Goal: Task Accomplishment & Management: Manage account settings

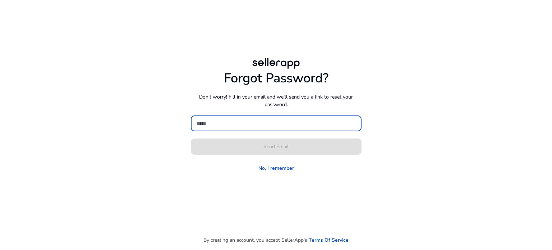
click at [225, 125] on input at bounding box center [275, 123] width 159 height 8
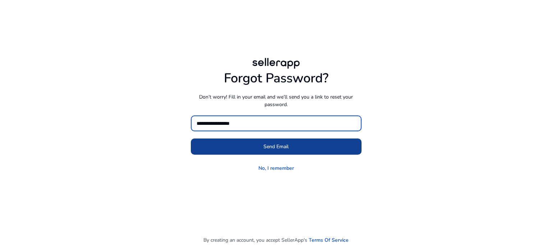
type input "**********"
click at [259, 143] on span at bounding box center [276, 146] width 171 height 17
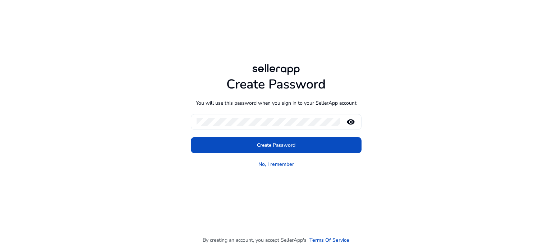
click at [352, 121] on mat-icon "remove_red_eye" at bounding box center [350, 121] width 17 height 9
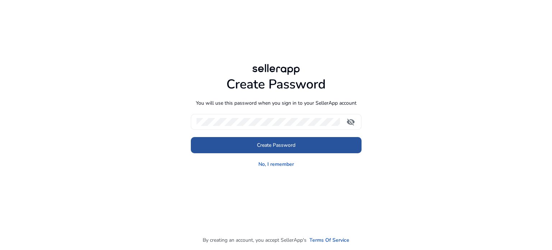
click at [278, 148] on span "Create Password" at bounding box center [276, 145] width 38 height 8
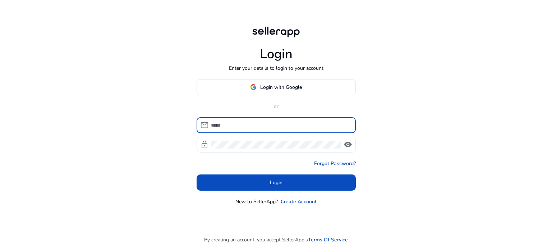
type input "**********"
click at [344, 145] on span "visibility" at bounding box center [347, 144] width 9 height 9
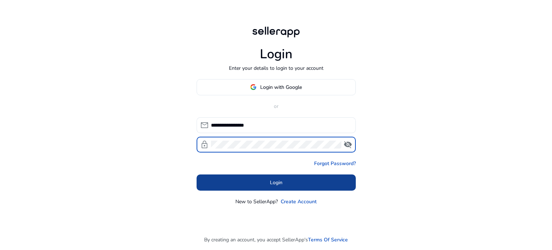
click at [265, 176] on span at bounding box center [275, 181] width 159 height 17
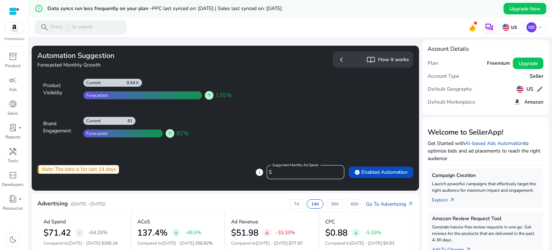
click at [166, 179] on div "Automation Suggestion Forecasted Monthly Growth Product Visibility 9.64 K Curre…" at bounding box center [225, 118] width 387 height 145
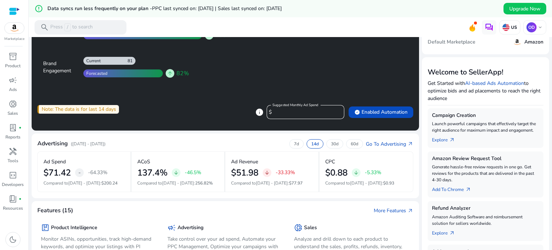
scroll to position [72, 0]
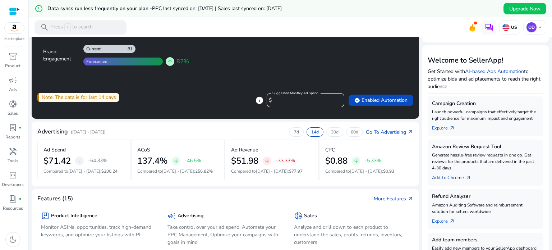
click at [451, 179] on link "Add To Chrome arrow_outward" at bounding box center [454, 176] width 45 height 10
click at [465, 177] on span "arrow_outward" at bounding box center [468, 178] width 6 height 6
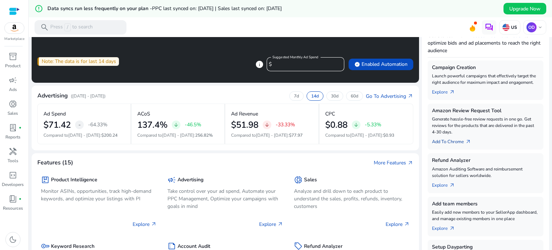
click at [442, 143] on link "Add To Chrome arrow_outward" at bounding box center [454, 140] width 45 height 10
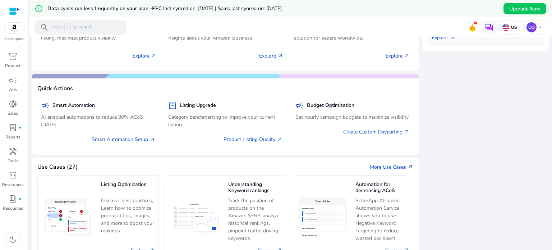
scroll to position [323, 0]
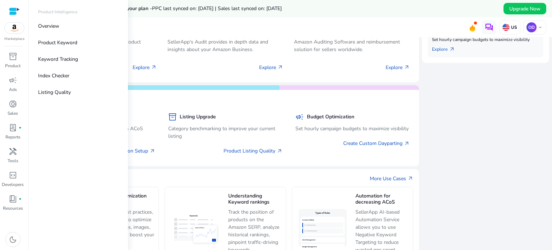
click at [15, 8] on div at bounding box center [14, 11] width 11 height 8
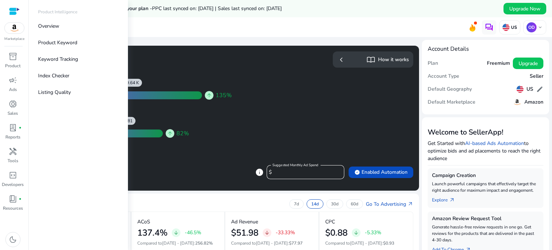
click at [13, 33] on img at bounding box center [14, 28] width 19 height 11
click at [19, 56] on div "inventory_2" at bounding box center [13, 56] width 20 height 11
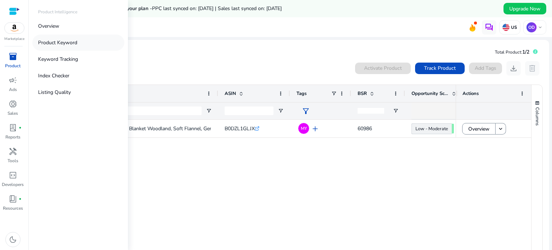
click at [68, 45] on p "Product Keyword" at bounding box center [57, 43] width 39 height 8
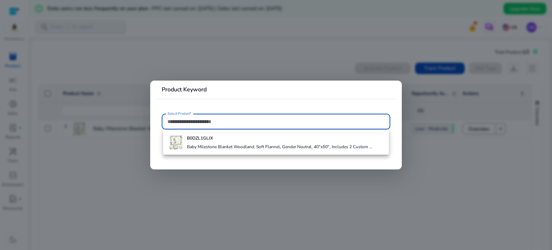
click at [199, 123] on input "Select Product*" at bounding box center [275, 121] width 217 height 8
type input "**********"
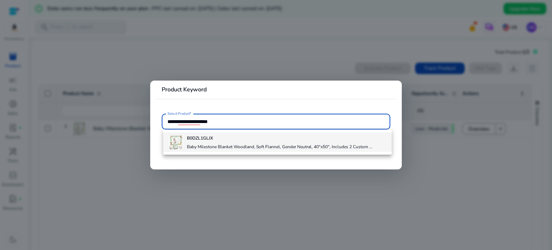
click at [238, 143] on div "B0DZL1GLJX Baby Milestone Blanket Woodland, Soft Flannel, Gender Neutral, 40"x5…" at bounding box center [279, 141] width 185 height 19
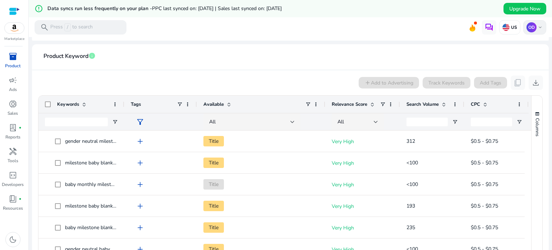
click at [537, 28] on span "keyboard_arrow_down" at bounding box center [540, 27] width 6 height 6
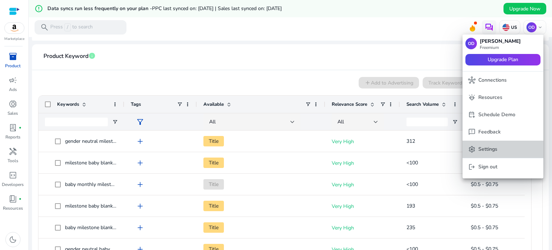
click at [490, 147] on p "Settings" at bounding box center [487, 149] width 19 height 8
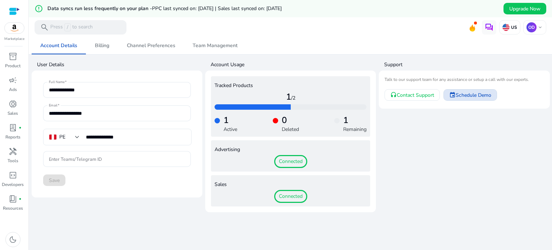
click at [464, 96] on span "Schedule Demo" at bounding box center [473, 95] width 36 height 8
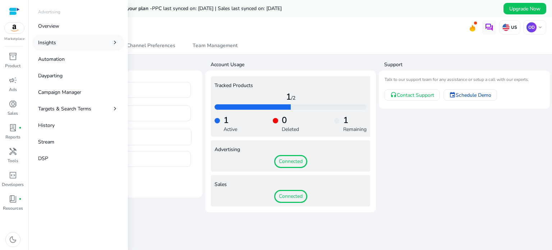
click at [46, 45] on p "Insights" at bounding box center [47, 43] width 18 height 8
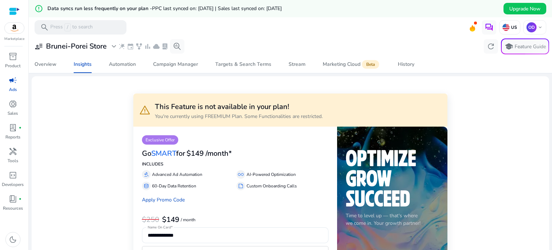
click at [176, 27] on mat-toolbar "search Press / to search US OD keyboard_arrow_down" at bounding box center [290, 27] width 523 height 20
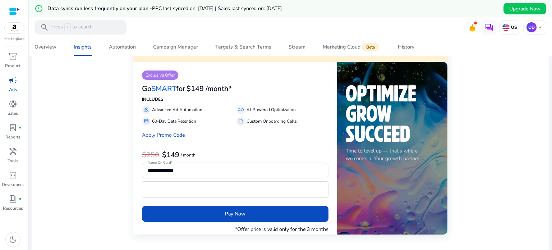
scroll to position [36, 0]
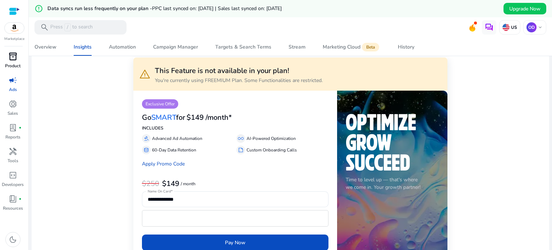
click at [12, 68] on p "Product" at bounding box center [12, 65] width 15 height 6
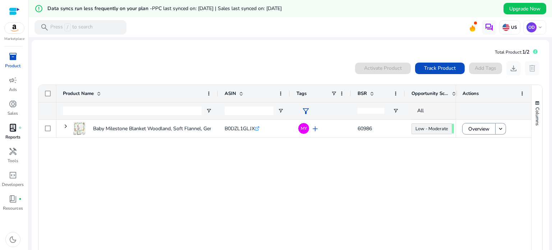
click at [11, 129] on span "lab_profile" at bounding box center [13, 127] width 9 height 9
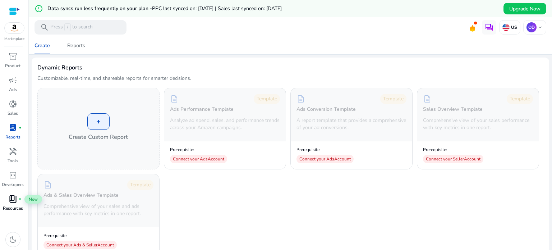
click at [10, 201] on span "book_4" at bounding box center [13, 198] width 9 height 9
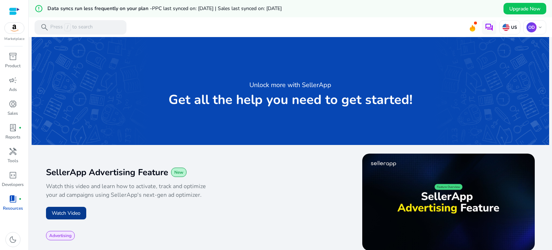
click at [74, 215] on button "Watch Video" at bounding box center [66, 212] width 40 height 13
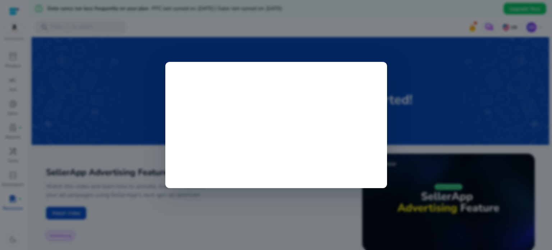
click at [425, 116] on div at bounding box center [276, 125] width 552 height 250
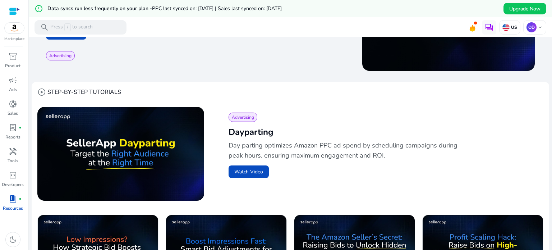
scroll to position [215, 0]
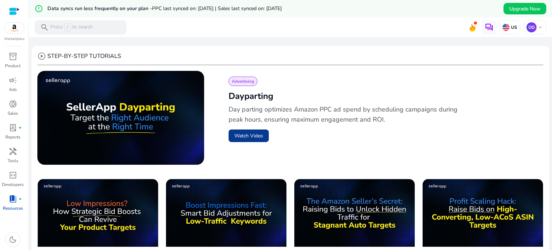
click at [244, 138] on button "Watch Video" at bounding box center [248, 135] width 40 height 13
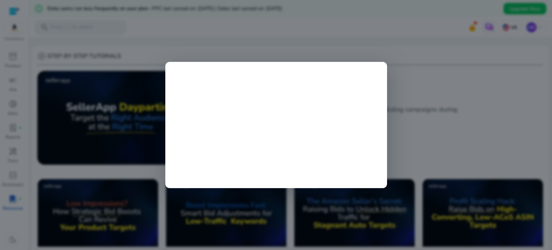
click at [417, 129] on div at bounding box center [276, 125] width 552 height 250
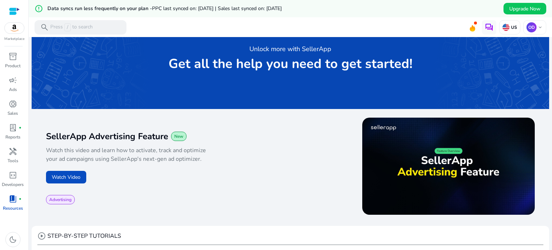
scroll to position [0, 0]
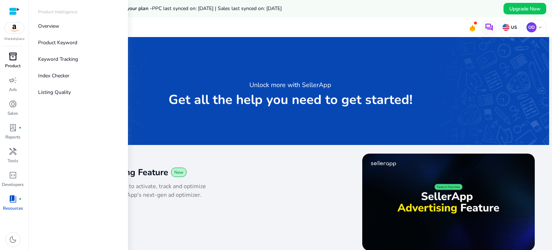
click at [9, 56] on span "inventory_2" at bounding box center [13, 56] width 9 height 9
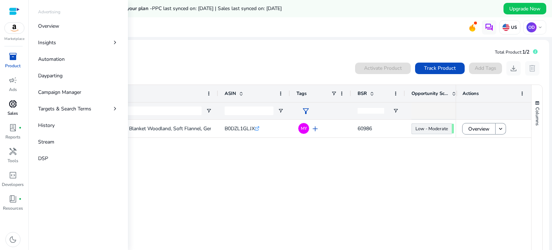
click at [16, 108] on span "donut_small" at bounding box center [13, 103] width 9 height 9
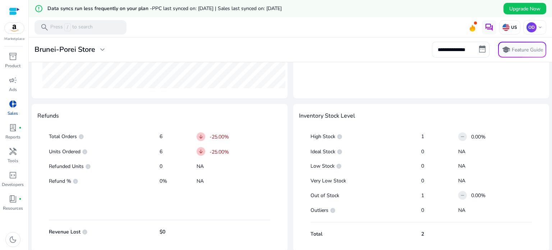
scroll to position [376, 0]
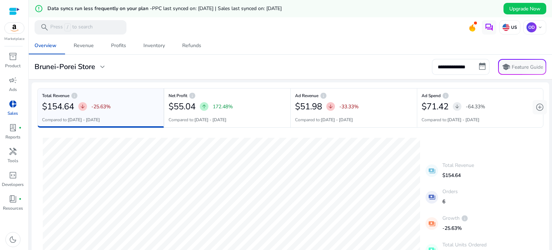
scroll to position [376, 0]
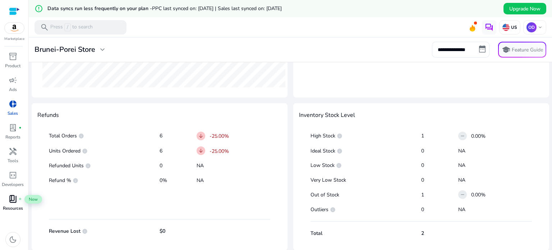
click at [13, 199] on span "book_4" at bounding box center [13, 198] width 9 height 9
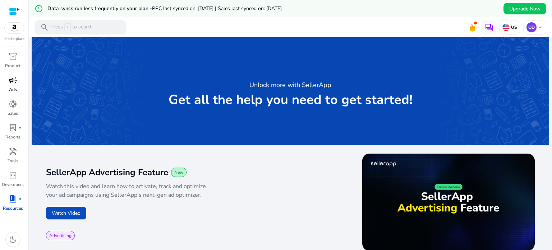
click at [9, 85] on div "campaign" at bounding box center [13, 79] width 20 height 11
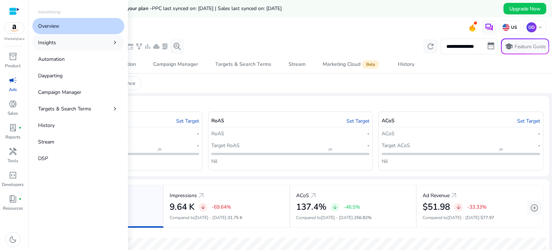
click at [62, 42] on link "Insights chevron_right" at bounding box center [78, 42] width 92 height 16
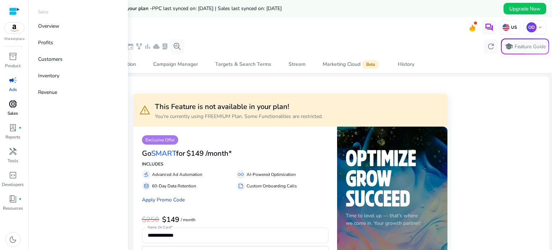
click at [11, 106] on span "donut_small" at bounding box center [13, 103] width 9 height 9
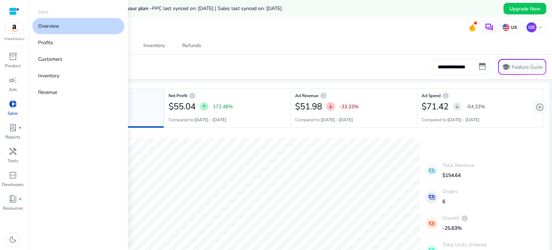
click at [55, 29] on p "Overview" at bounding box center [48, 26] width 21 height 8
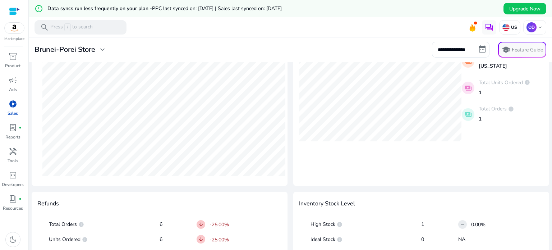
scroll to position [251, 0]
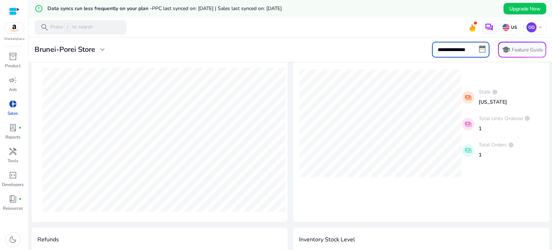
click at [481, 49] on input "**********" at bounding box center [460, 50] width 57 height 16
select select "*"
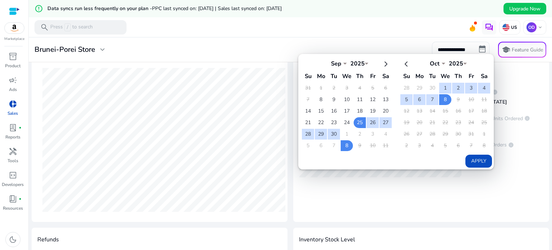
click at [342, 63] on select "*** *** *** *** *** *** *** *** *** *** *** ***" at bounding box center [336, 63] width 22 height 6
click at [362, 161] on div "Apply" at bounding box center [395, 110] width 194 height 113
click at [382, 64] on th at bounding box center [385, 63] width 12 height 12
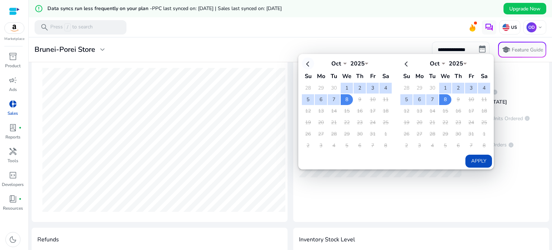
click at [302, 63] on th at bounding box center [308, 63] width 12 height 12
select select "*"
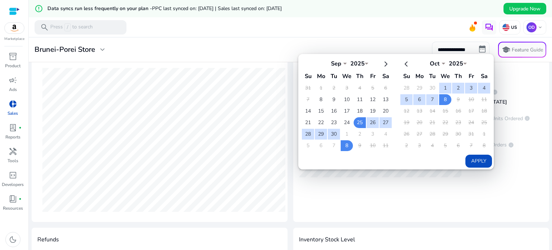
click at [302, 64] on th at bounding box center [308, 63] width 12 height 12
click at [472, 160] on button "Apply" at bounding box center [478, 160] width 27 height 13
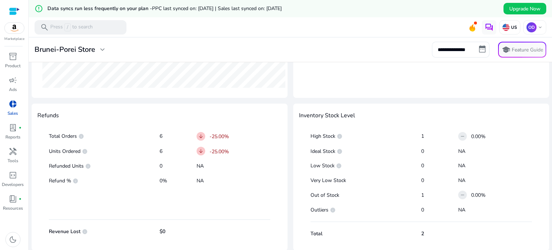
scroll to position [376, 0]
click at [8, 134] on p "Reports" at bounding box center [12, 137] width 15 height 6
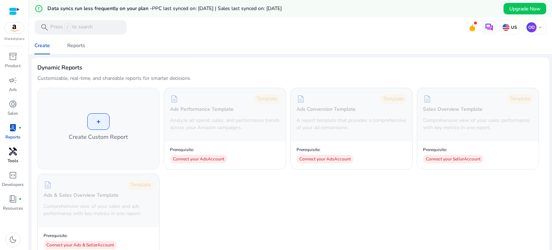
click at [11, 155] on span "handyman" at bounding box center [13, 151] width 9 height 9
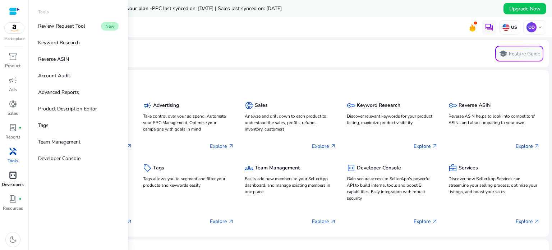
click at [9, 177] on span "code_blocks" at bounding box center [13, 175] width 9 height 9
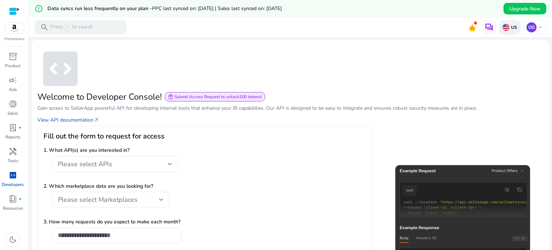
click at [511, 30] on p "US" at bounding box center [513, 27] width 8 height 6
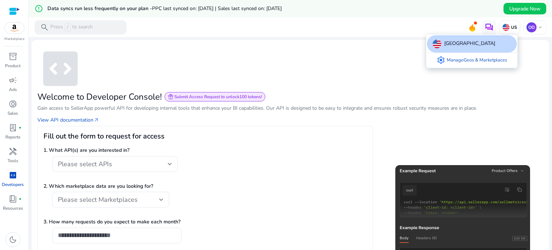
click at [525, 49] on div at bounding box center [276, 125] width 552 height 250
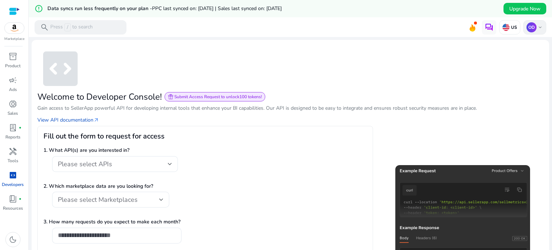
click at [537, 26] on span "keyboard_arrow_down" at bounding box center [540, 27] width 6 height 6
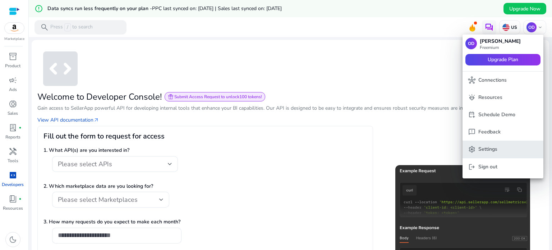
click at [487, 146] on p "Settings" at bounding box center [487, 149] width 19 height 8
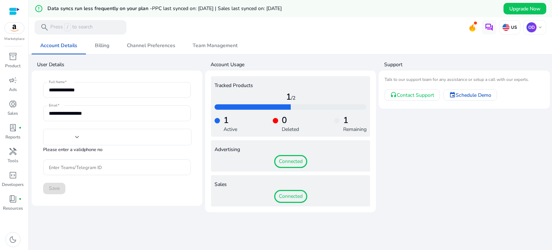
type input "**********"
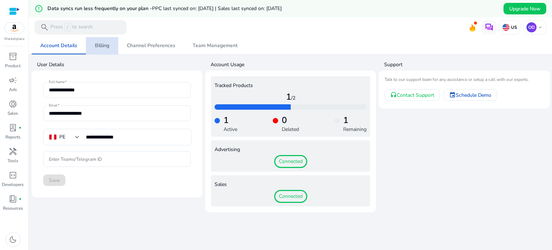
click at [102, 47] on span "Billing" at bounding box center [102, 45] width 14 height 5
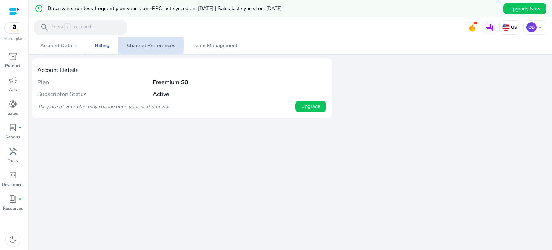
click at [146, 45] on span "Channel Preferences" at bounding box center [151, 45] width 48 height 5
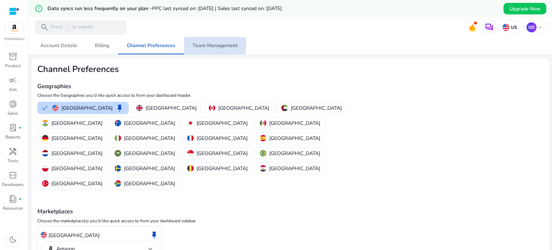
click at [196, 45] on span "Team Management" at bounding box center [214, 45] width 45 height 5
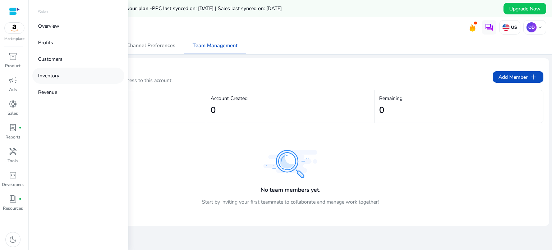
click at [45, 78] on p "Inventory" at bounding box center [48, 76] width 21 height 8
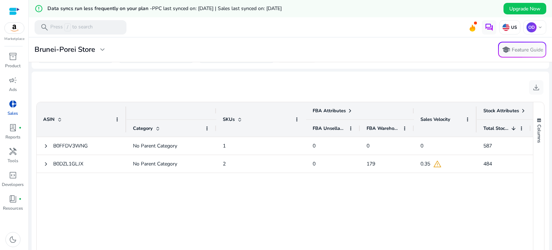
scroll to position [306, 0]
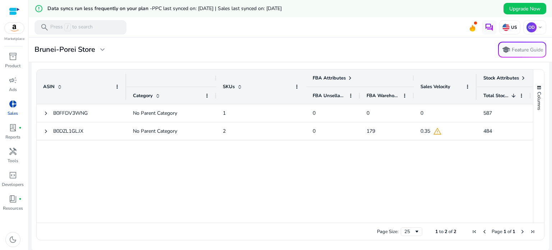
click at [512, 94] on span at bounding box center [513, 96] width 6 height 6
click at [494, 94] on span "Total Stocks" at bounding box center [495, 95] width 25 height 6
drag, startPoint x: 354, startPoint y: 219, endPoint x: 391, endPoint y: 217, distance: 36.7
click at [391, 217] on div at bounding box center [418, 219] width 763 height 6
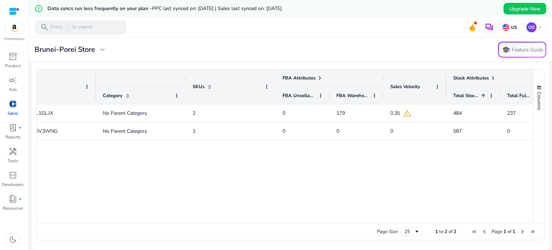
scroll to position [0, 0]
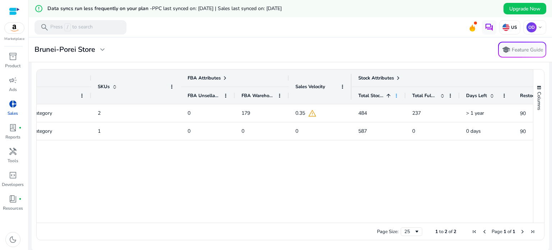
click at [396, 94] on span at bounding box center [396, 96] width 6 height 6
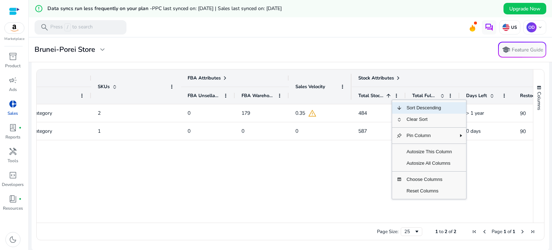
click at [373, 93] on span "Total Stocks" at bounding box center [370, 95] width 25 height 6
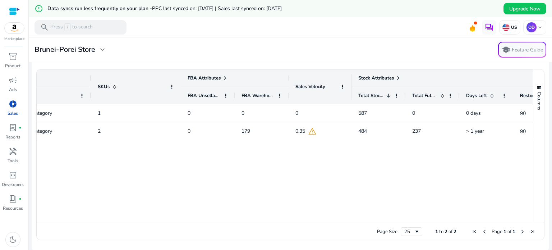
click at [396, 77] on span at bounding box center [398, 78] width 6 height 6
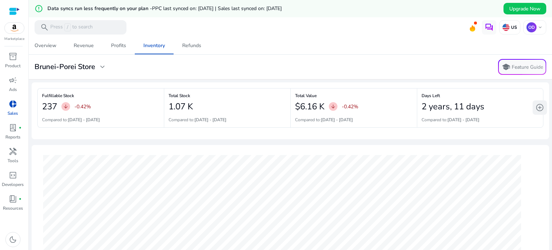
click at [538, 107] on span "add_circle" at bounding box center [539, 107] width 9 height 9
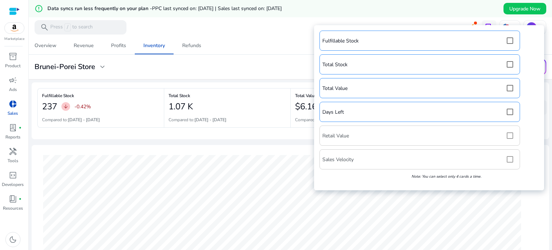
click at [510, 159] on div "Fulfillable Stock Total Stock Total Value Days Left Retail Value Sales Velocity…" at bounding box center [428, 108] width 223 height 158
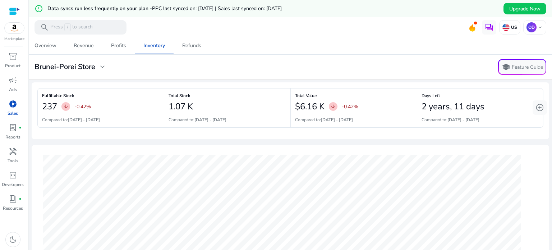
click at [520, 191] on div "03-10-2025 Total Units Ordered 1 Fulfillable Inventory 1071 Sales Velocity 0.23" at bounding box center [281, 226] width 489 height 152
click at [123, 50] on span "Profits" at bounding box center [118, 45] width 15 height 17
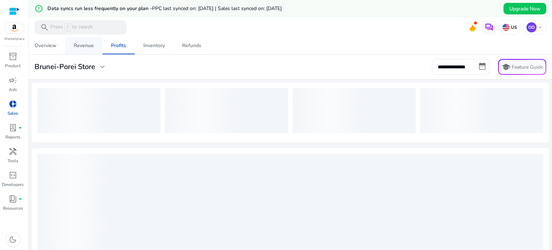
click at [79, 45] on div "Revenue" at bounding box center [84, 45] width 20 height 5
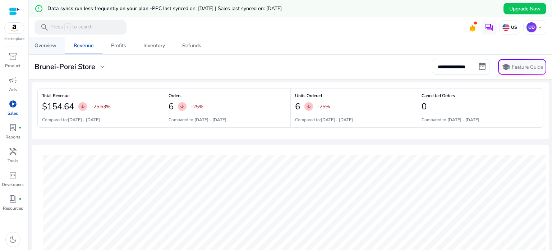
click at [43, 45] on div "Overview" at bounding box center [45, 45] width 22 height 5
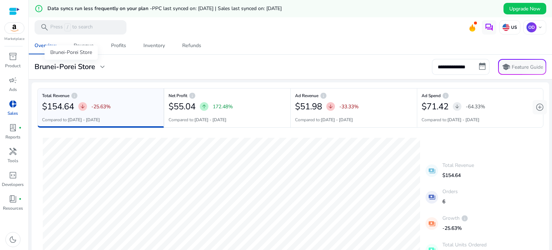
click at [101, 65] on span "expand_more" at bounding box center [102, 66] width 9 height 9
